Goal: Find specific page/section: Find specific page/section

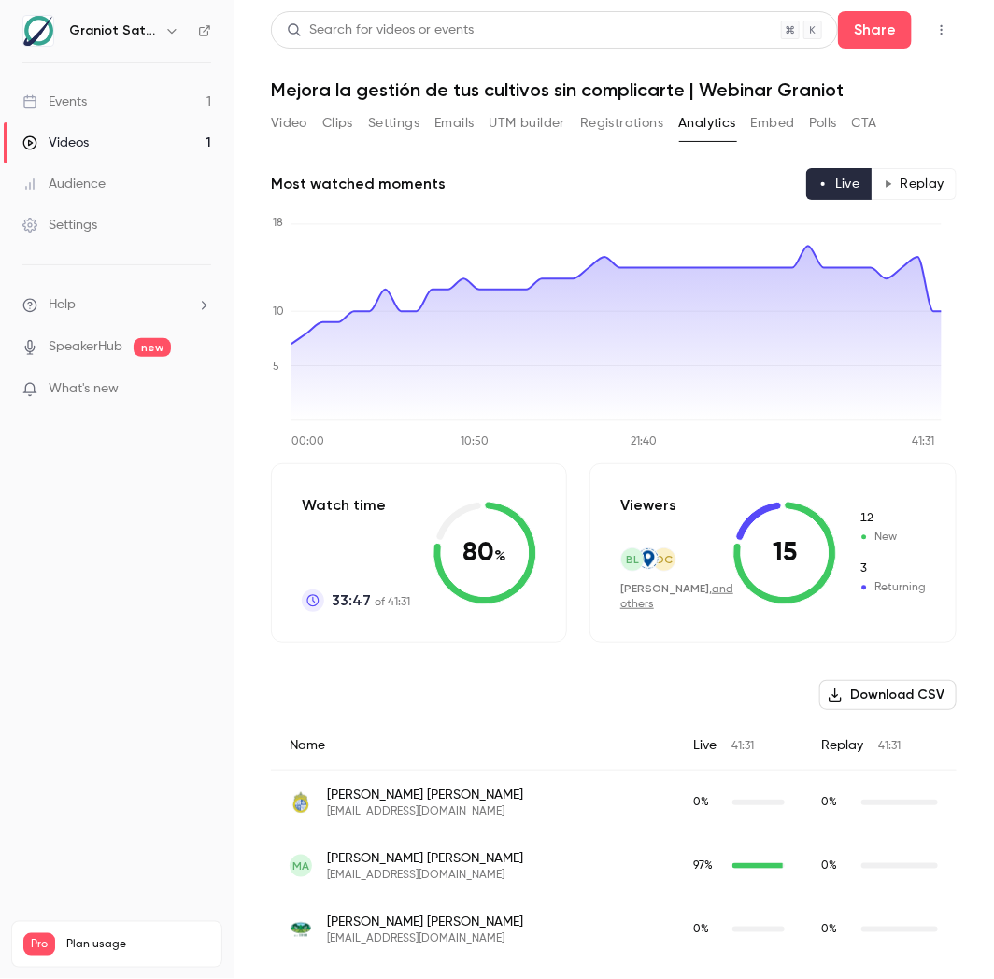
scroll to position [62, 0]
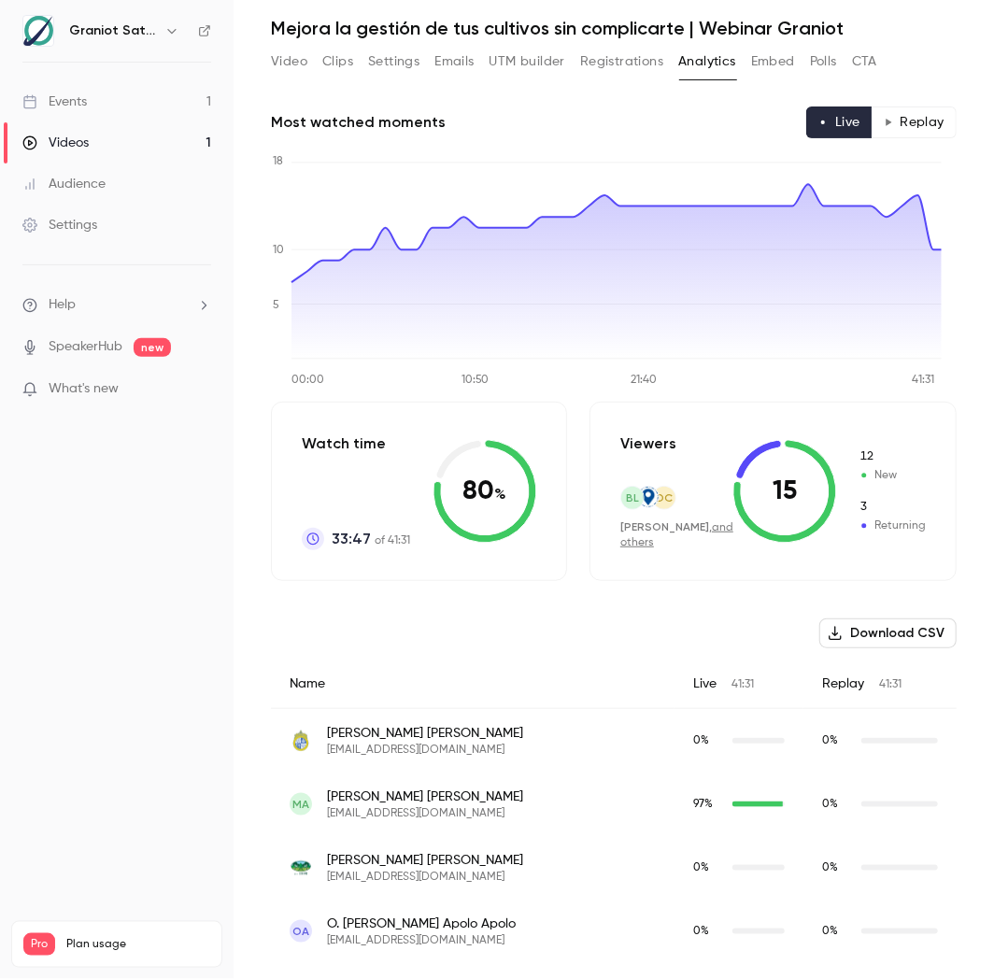
click at [155, 97] on link "Events 1" at bounding box center [117, 101] width 234 height 41
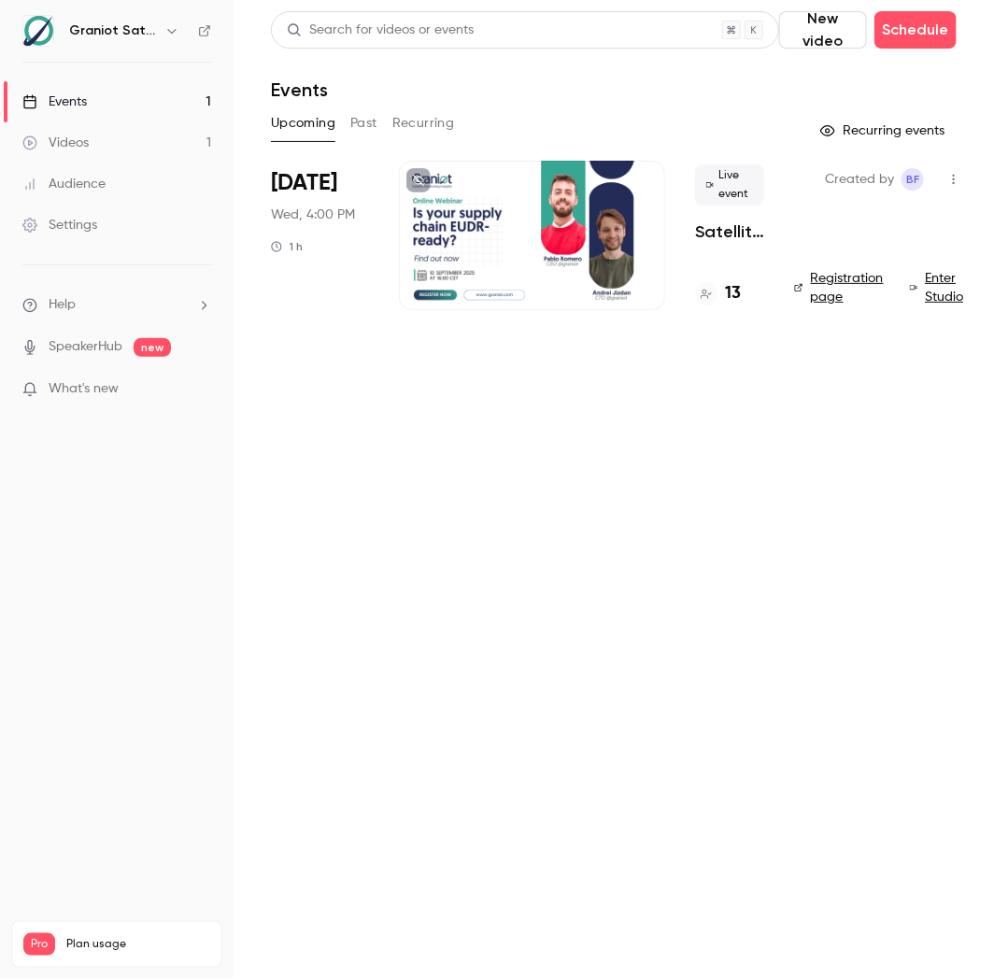
click at [741, 293] on div "13" at bounding box center [729, 293] width 69 height 25
click at [721, 303] on div "13" at bounding box center [718, 293] width 46 height 25
